Goal: Information Seeking & Learning: Learn about a topic

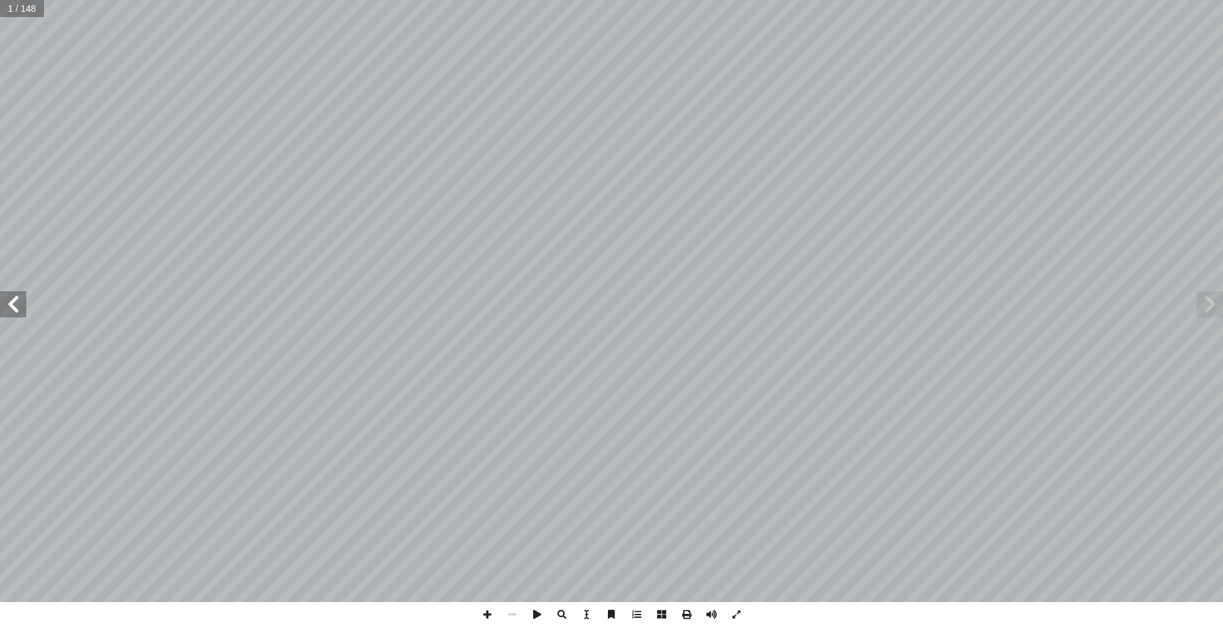
click at [21, 305] on span at bounding box center [13, 304] width 26 height 26
click at [20, 304] on span at bounding box center [13, 304] width 26 height 26
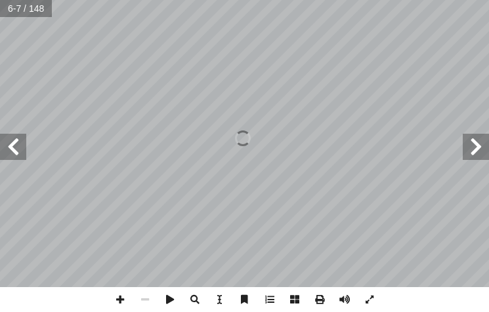
click at [475, 155] on span at bounding box center [475, 147] width 26 height 26
click at [117, 292] on span at bounding box center [120, 299] width 25 height 25
click at [16, 144] on span at bounding box center [13, 147] width 26 height 26
click at [12, 148] on span at bounding box center [13, 147] width 26 height 26
click at [8, 148] on span at bounding box center [13, 147] width 26 height 26
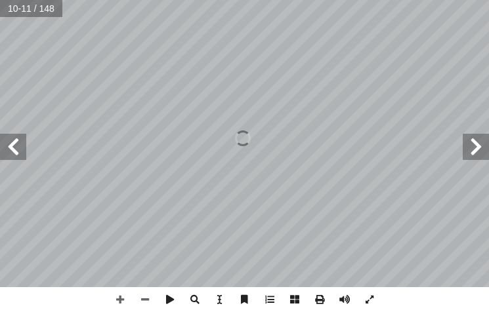
click at [12, 153] on span at bounding box center [13, 147] width 26 height 26
click at [17, 148] on span at bounding box center [13, 147] width 26 height 26
click at [17, 147] on span at bounding box center [13, 147] width 26 height 26
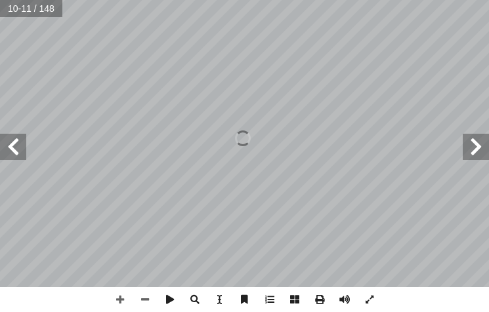
click at [18, 147] on span at bounding box center [13, 147] width 26 height 26
click at [19, 147] on span at bounding box center [13, 147] width 26 height 26
click at [26, 150] on span at bounding box center [13, 147] width 26 height 26
click at [144, 296] on span at bounding box center [144, 299] width 25 height 25
click at [14, 151] on span at bounding box center [13, 147] width 26 height 26
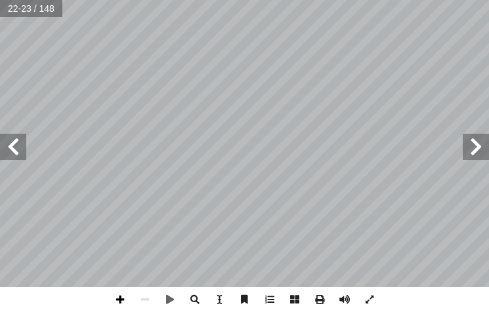
click at [125, 298] on span at bounding box center [120, 299] width 25 height 25
